Goal: Task Accomplishment & Management: Manage account settings

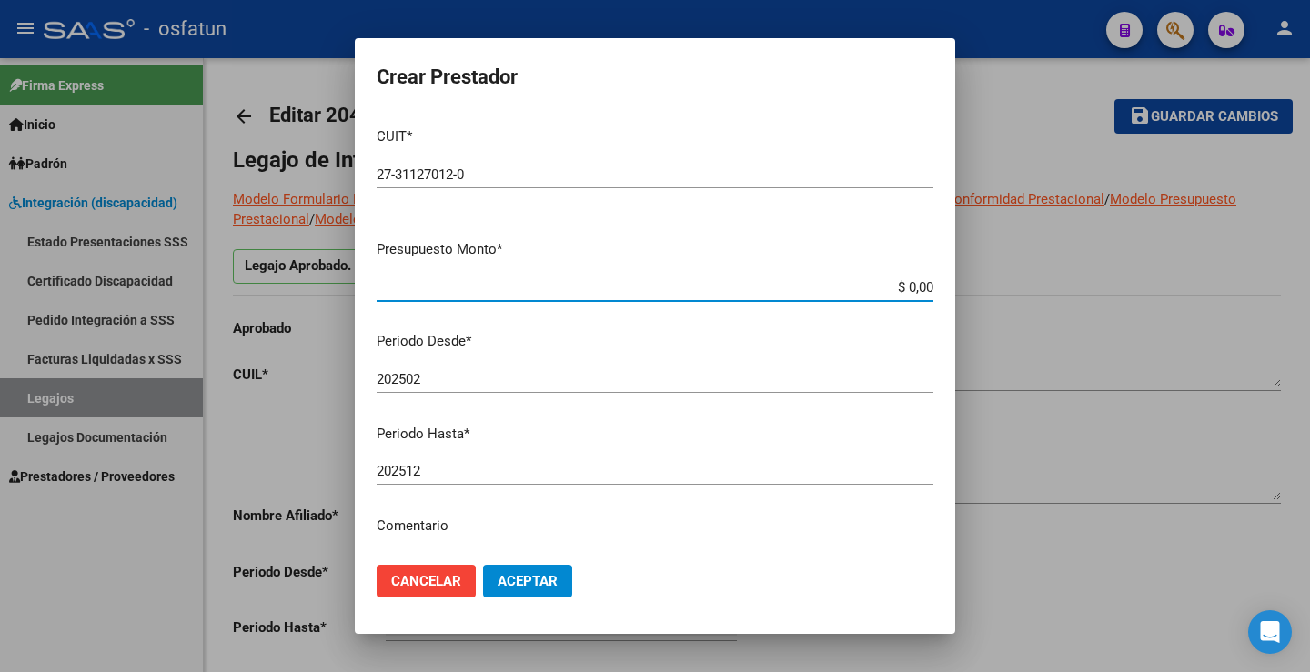
scroll to position [568, 0]
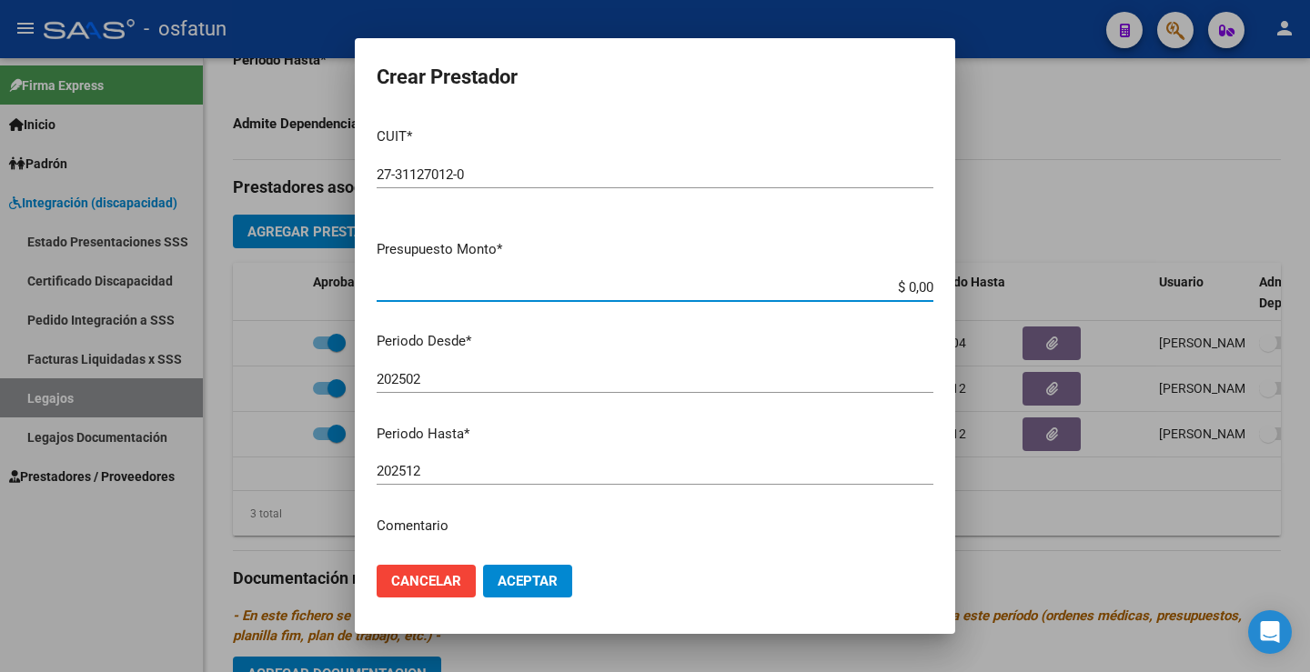
click at [173, 555] on div at bounding box center [655, 336] width 1310 height 672
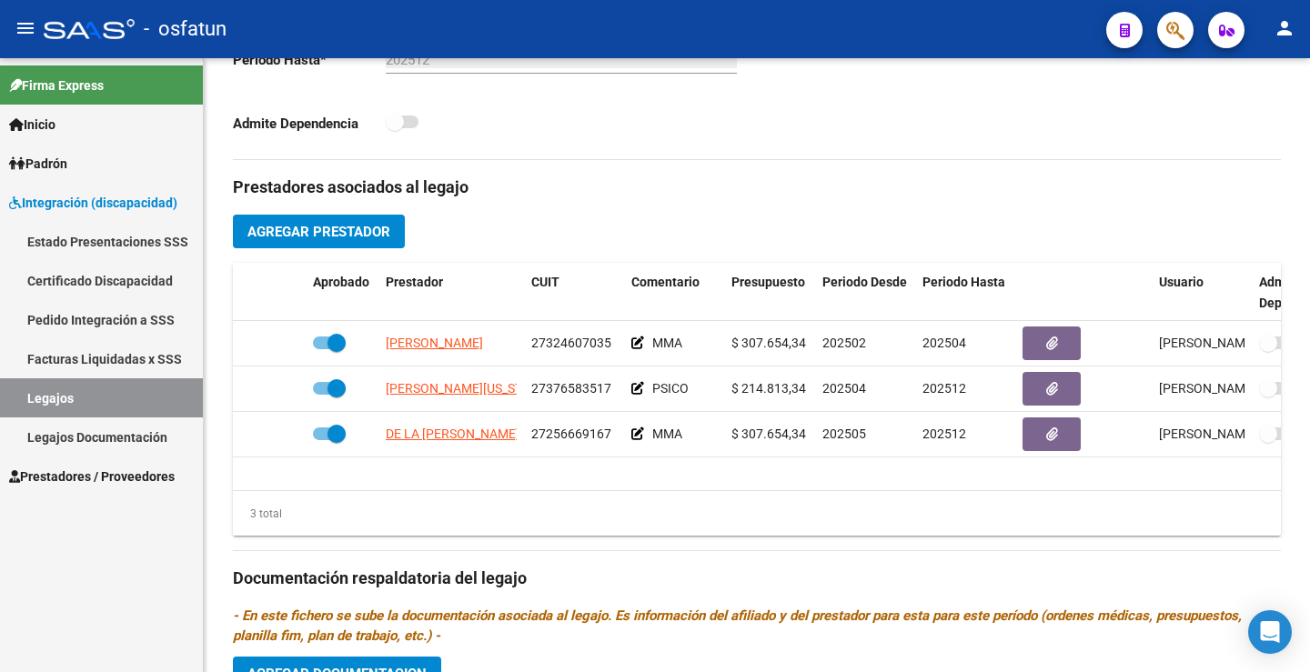
click at [113, 396] on link "Legajos" at bounding box center [101, 397] width 203 height 39
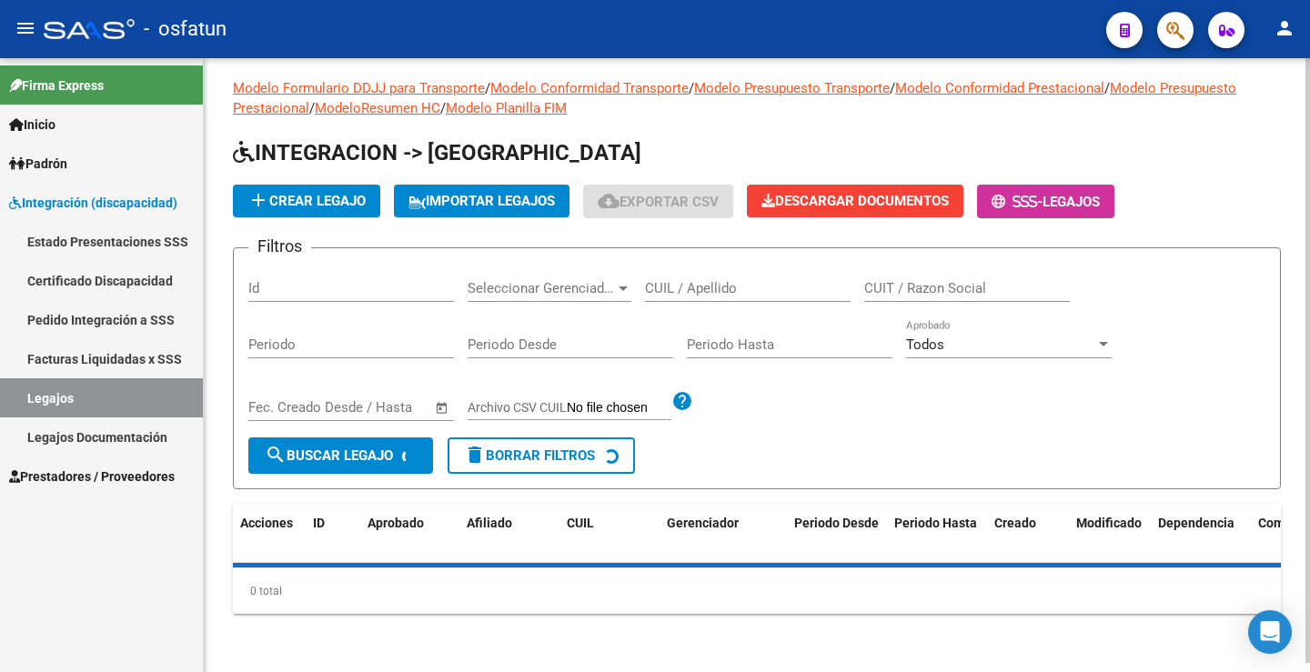
scroll to position [479, 0]
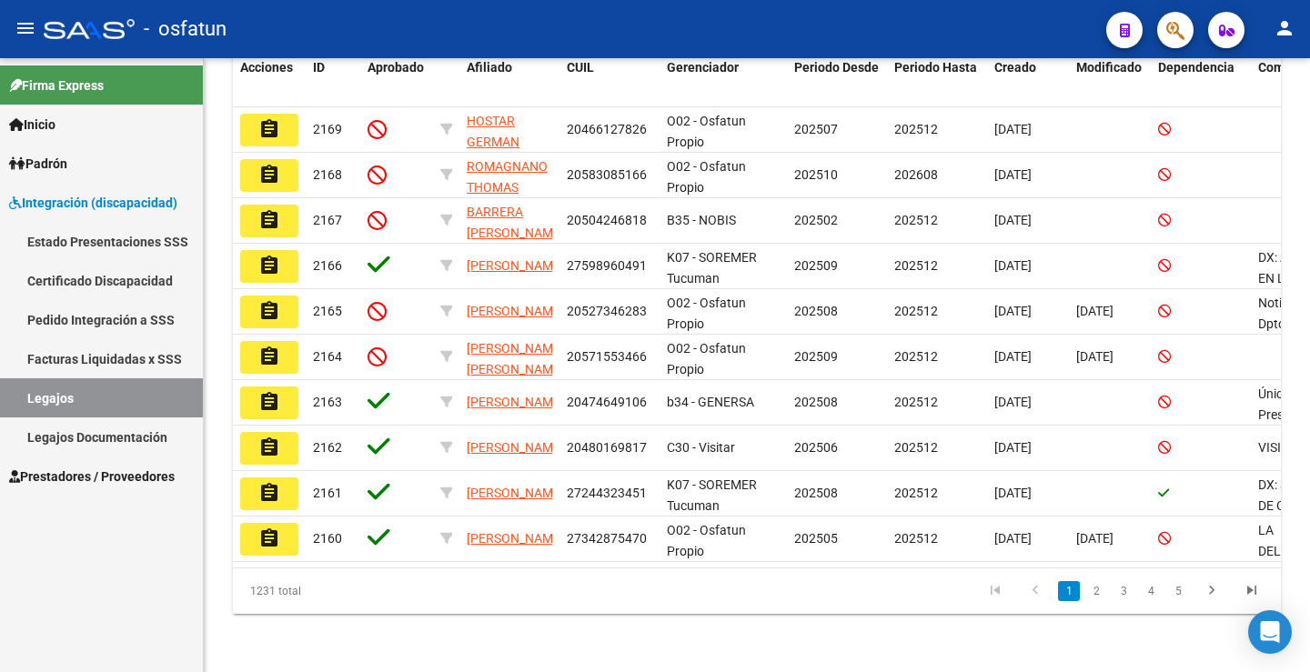
drag, startPoint x: 755, startPoint y: 285, endPoint x: 80, endPoint y: 581, distance: 737.3
click at [80, 581] on div "Firma Express Inicio Calendario SSS Instructivos Contacto OS Padrón Análisis Af…" at bounding box center [101, 365] width 203 height 614
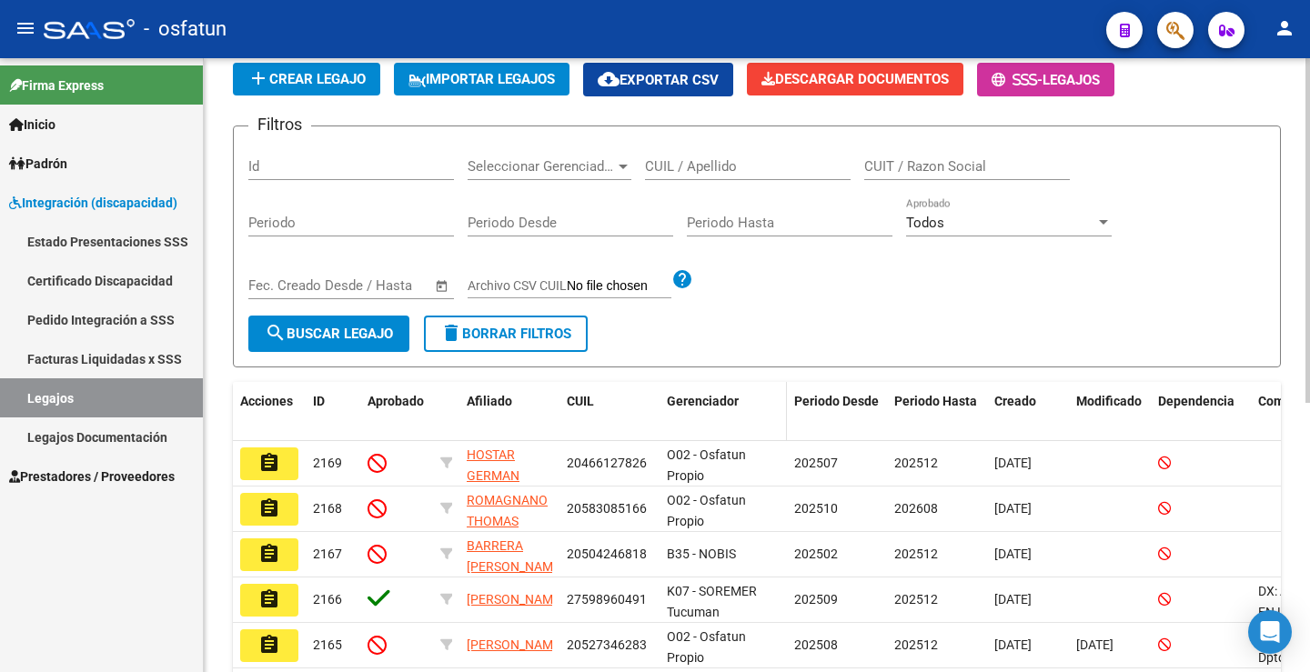
scroll to position [0, 0]
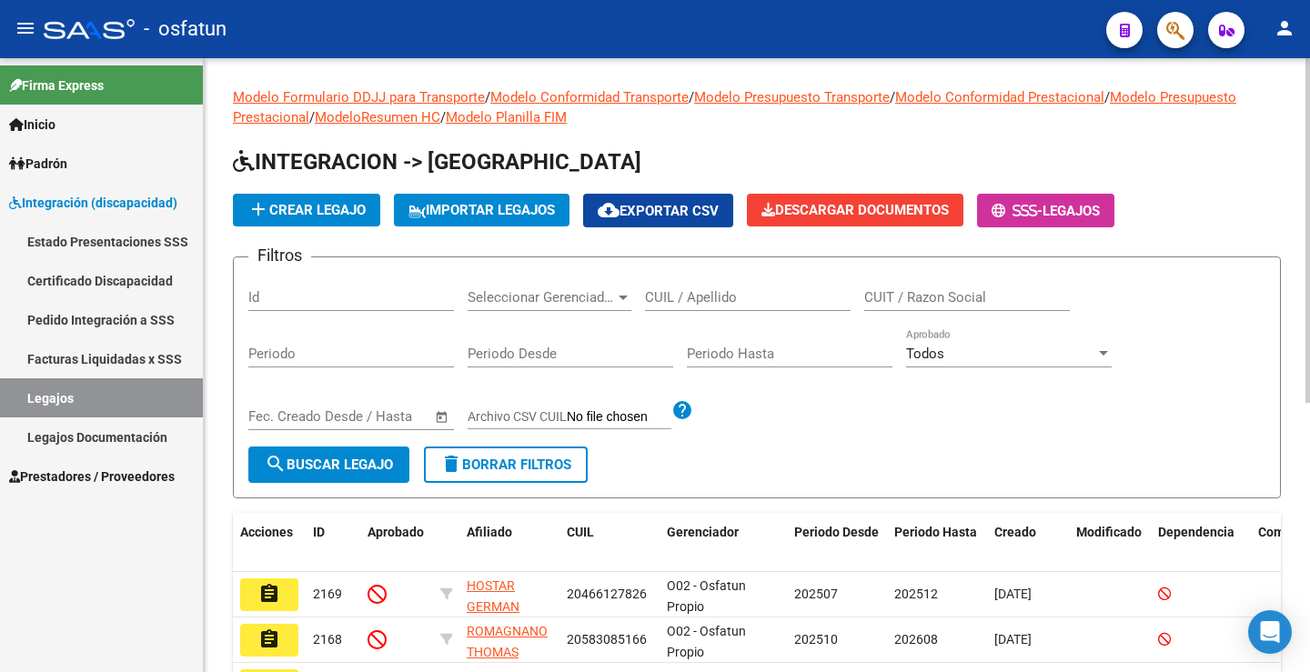
click at [743, 298] on input "CUIL / Apellido" at bounding box center [748, 297] width 206 height 16
paste input "27574393359"
type input "27574393359"
click at [363, 461] on span "search Buscar Legajo" at bounding box center [329, 465] width 128 height 16
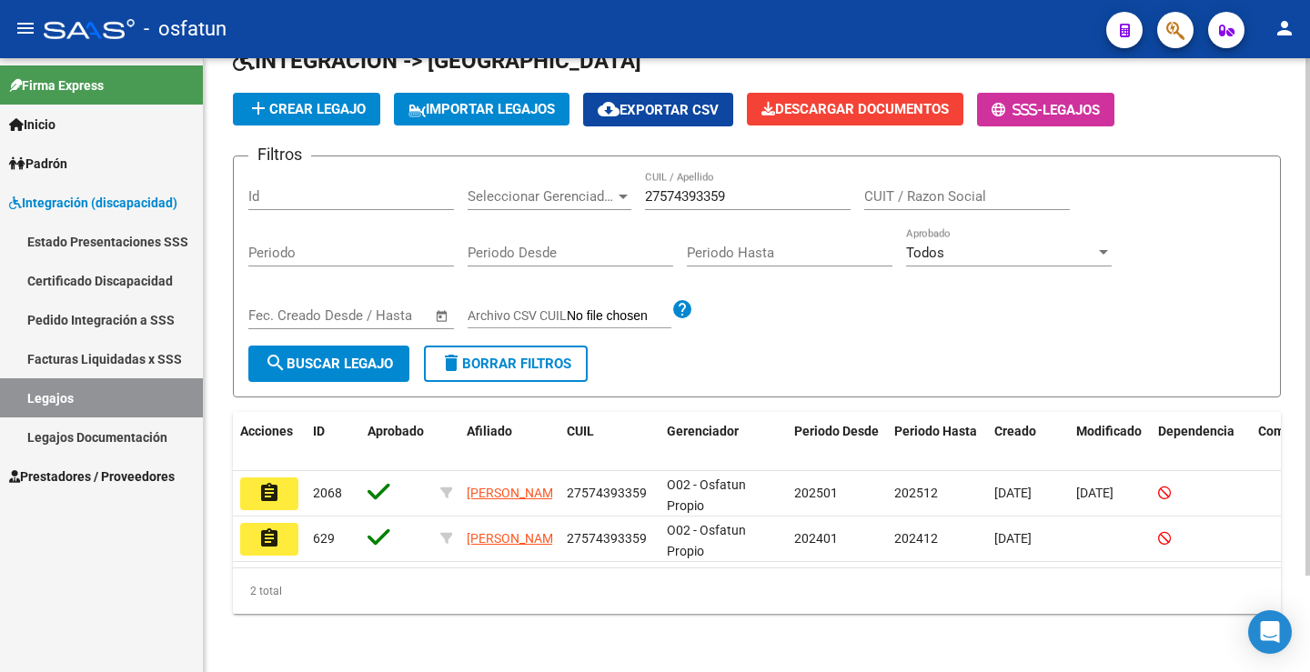
scroll to position [115, 0]
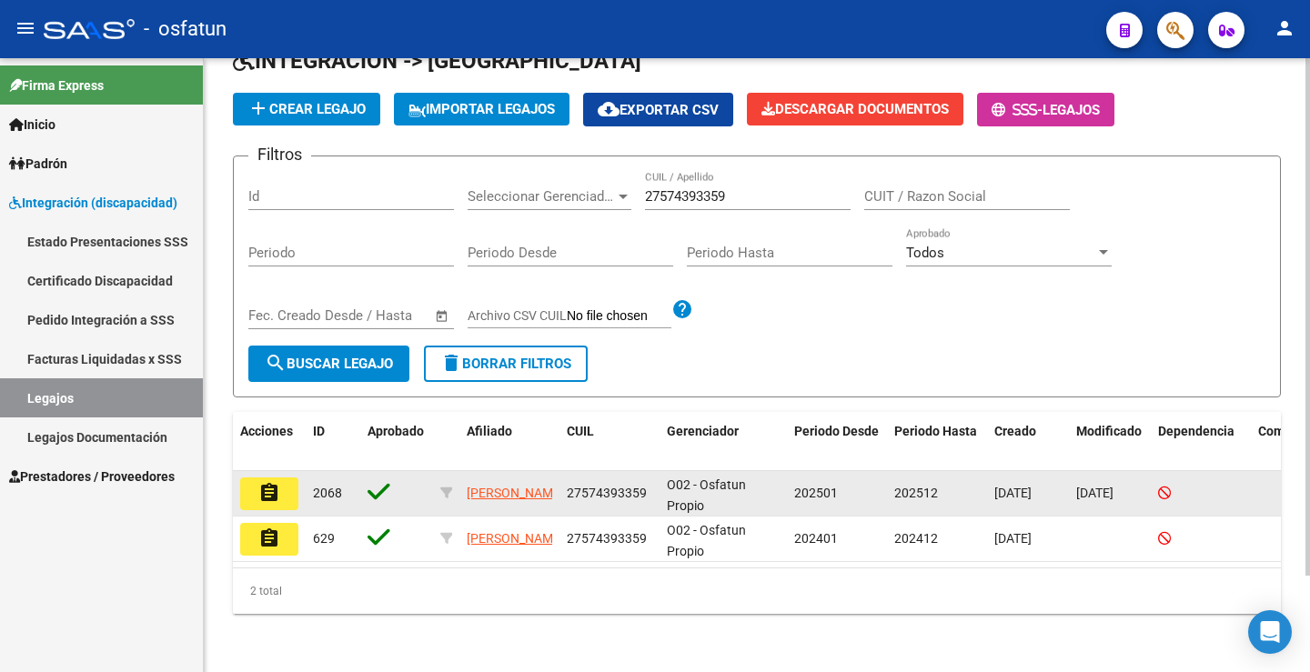
click at [266, 491] on button "assignment" at bounding box center [269, 494] width 58 height 33
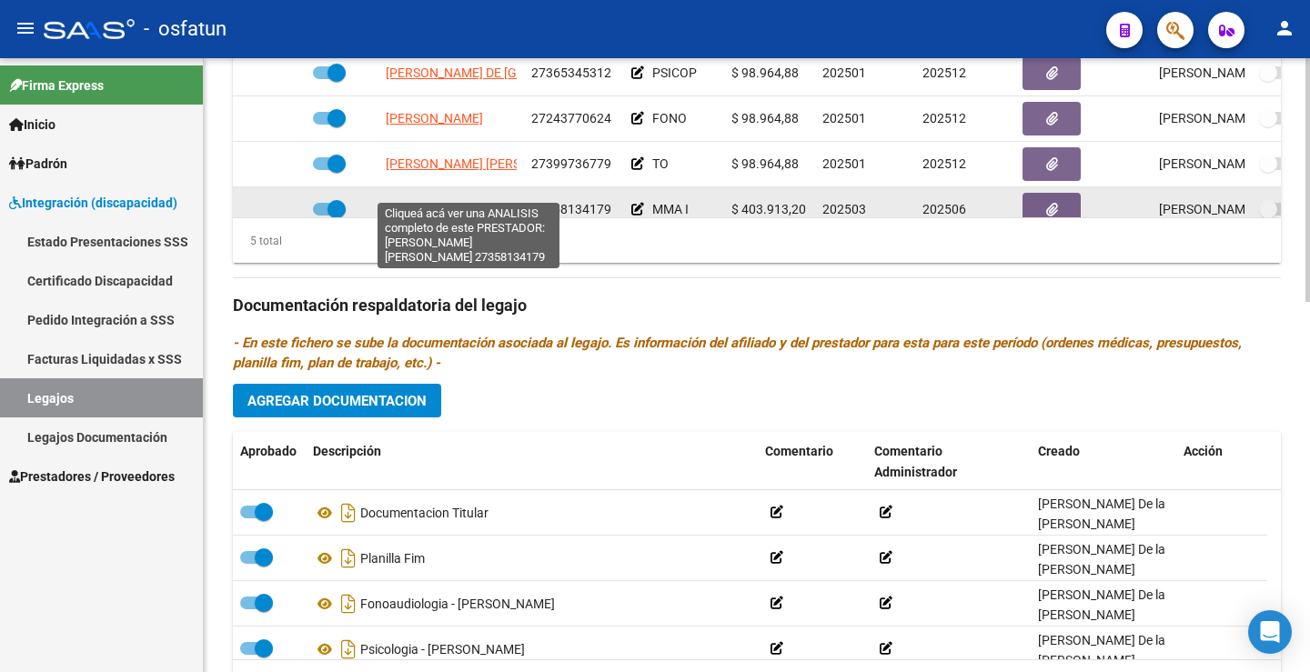
scroll to position [77, 0]
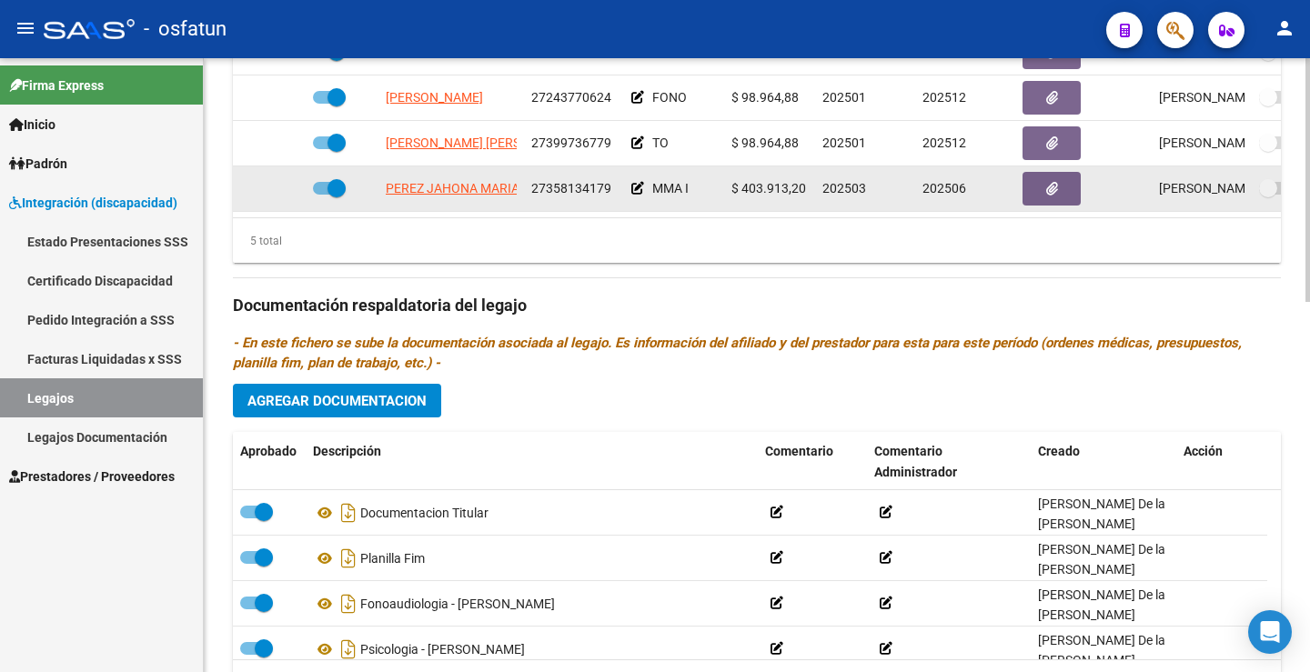
click at [338, 179] on span at bounding box center [337, 188] width 18 height 18
click at [322, 195] on input "checkbox" at bounding box center [321, 195] width 1 height 1
click at [319, 179] on span at bounding box center [322, 188] width 18 height 18
click at [321, 195] on input "checkbox" at bounding box center [321, 195] width 1 height 1
click at [340, 179] on span at bounding box center [337, 188] width 18 height 18
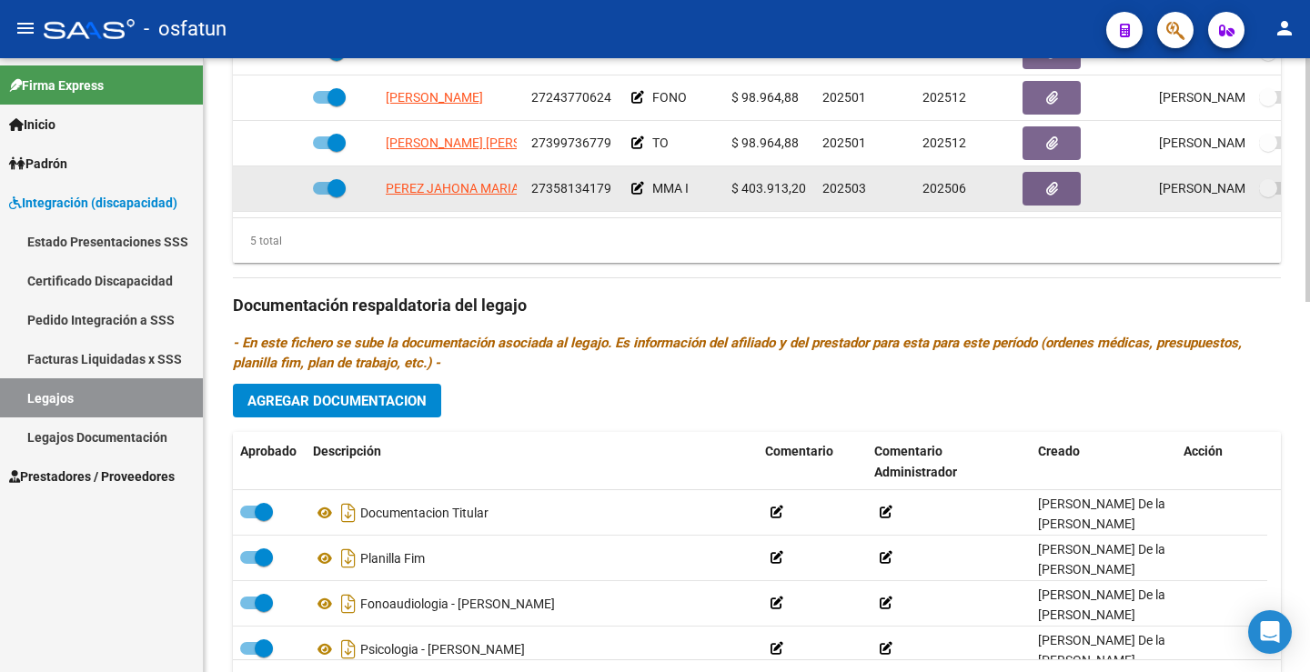
click at [322, 195] on input "checkbox" at bounding box center [321, 195] width 1 height 1
checkbox input "false"
click at [277, 182] on icon at bounding box center [279, 188] width 13 height 13
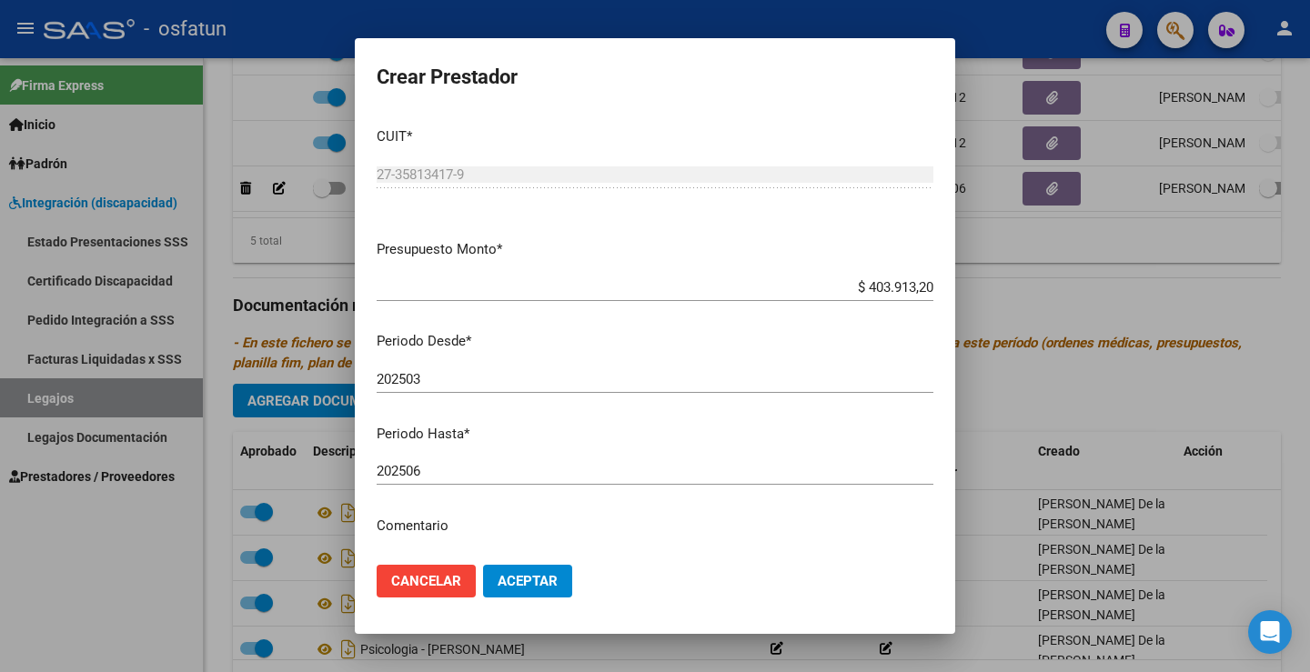
click at [114, 587] on div at bounding box center [655, 336] width 1310 height 672
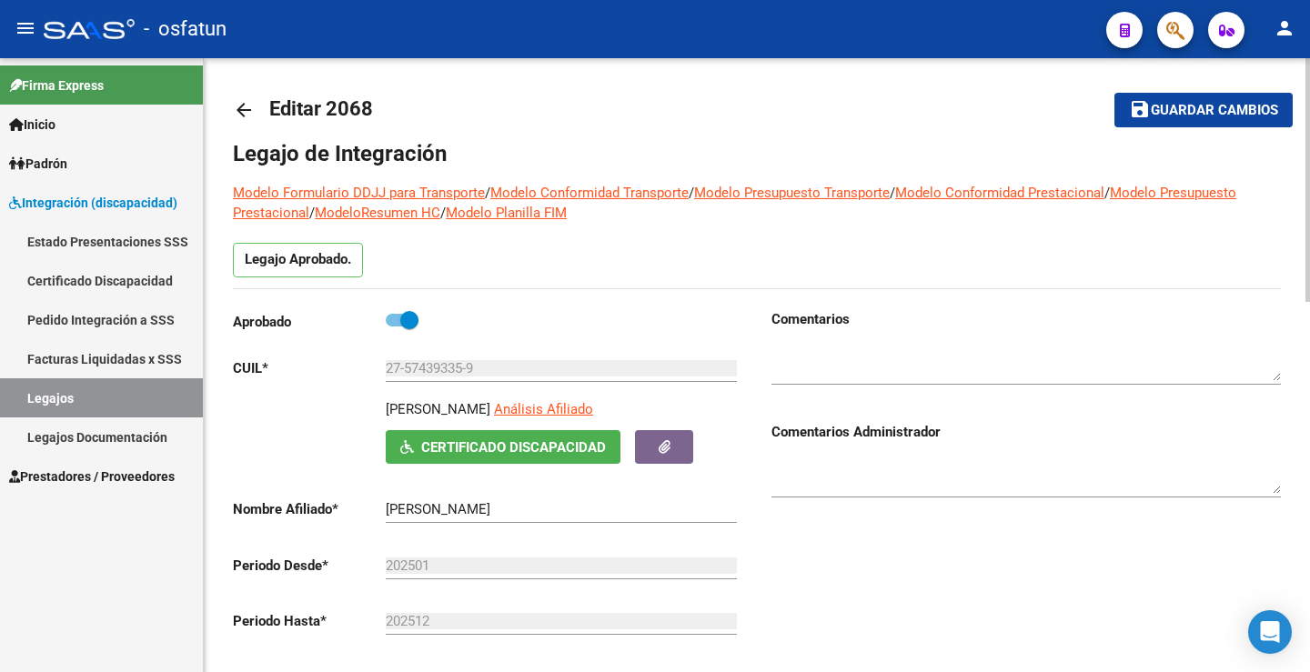
scroll to position [0, 0]
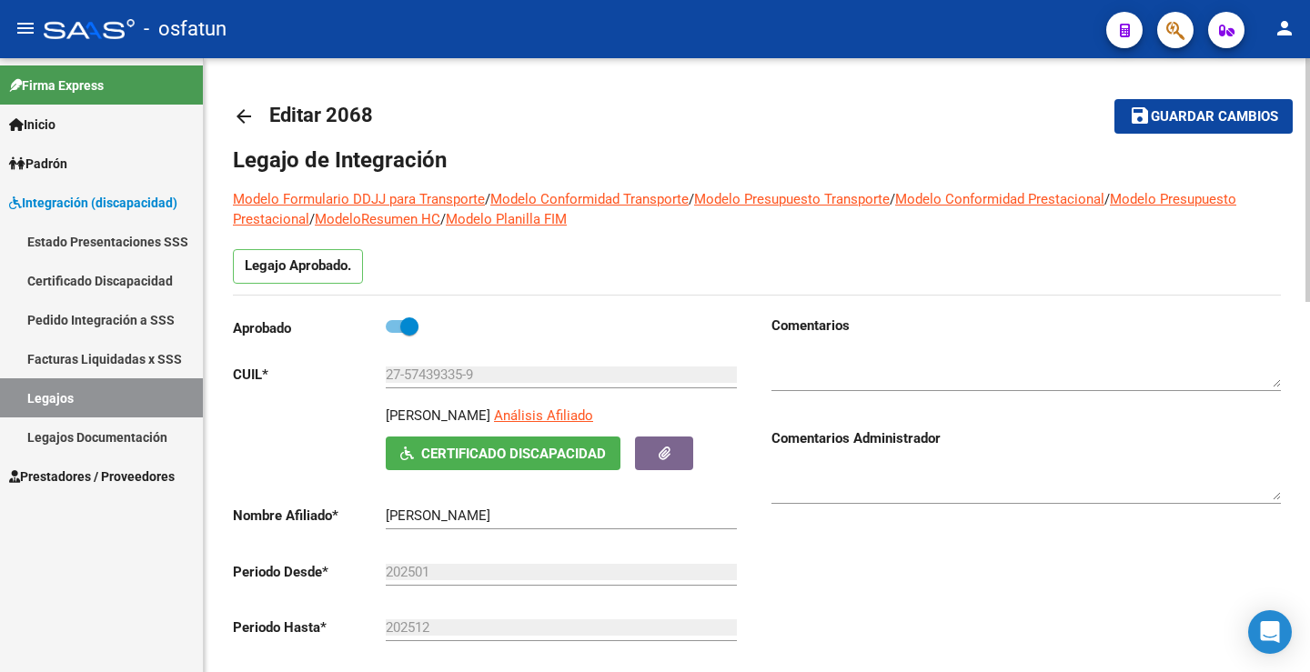
click at [1172, 107] on span "save Guardar cambios" at bounding box center [1203, 115] width 149 height 16
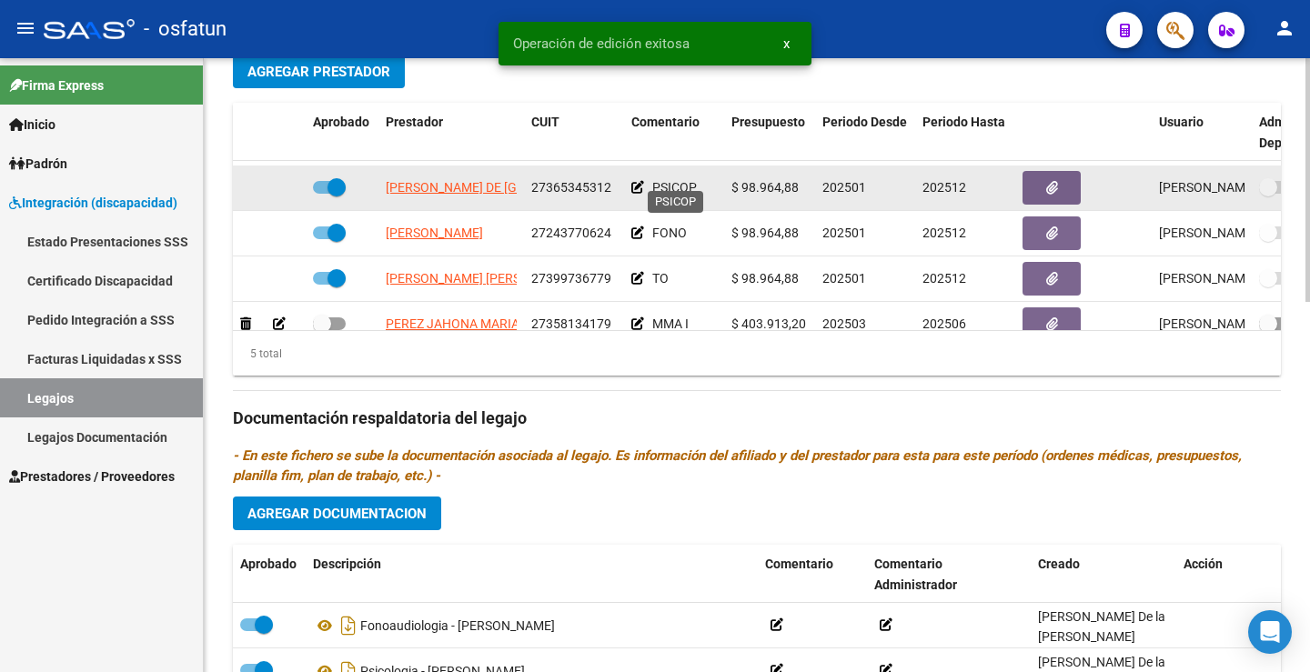
scroll to position [77, 0]
